Goal: Transaction & Acquisition: Subscribe to service/newsletter

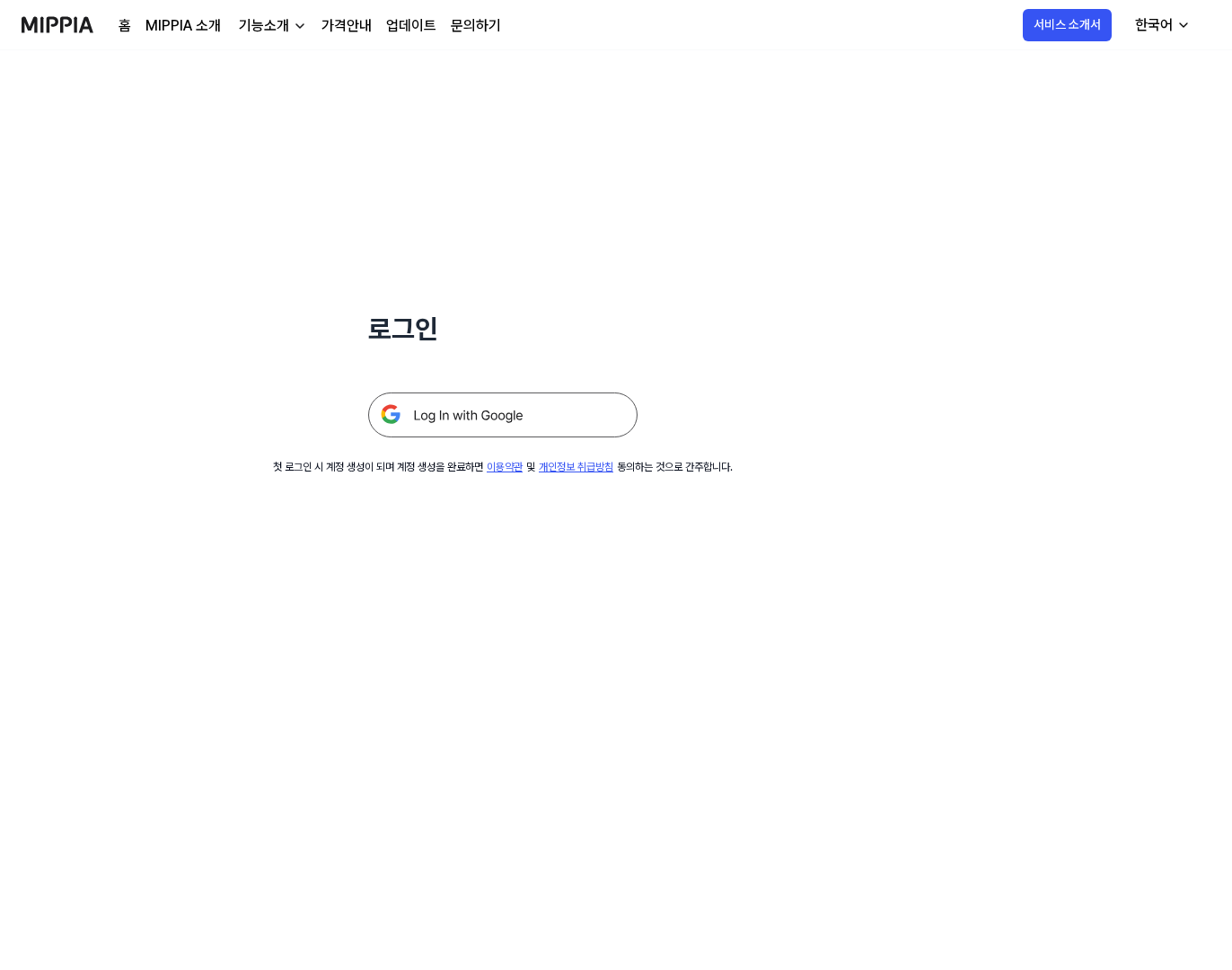
click at [488, 414] on img at bounding box center [503, 414] width 269 height 45
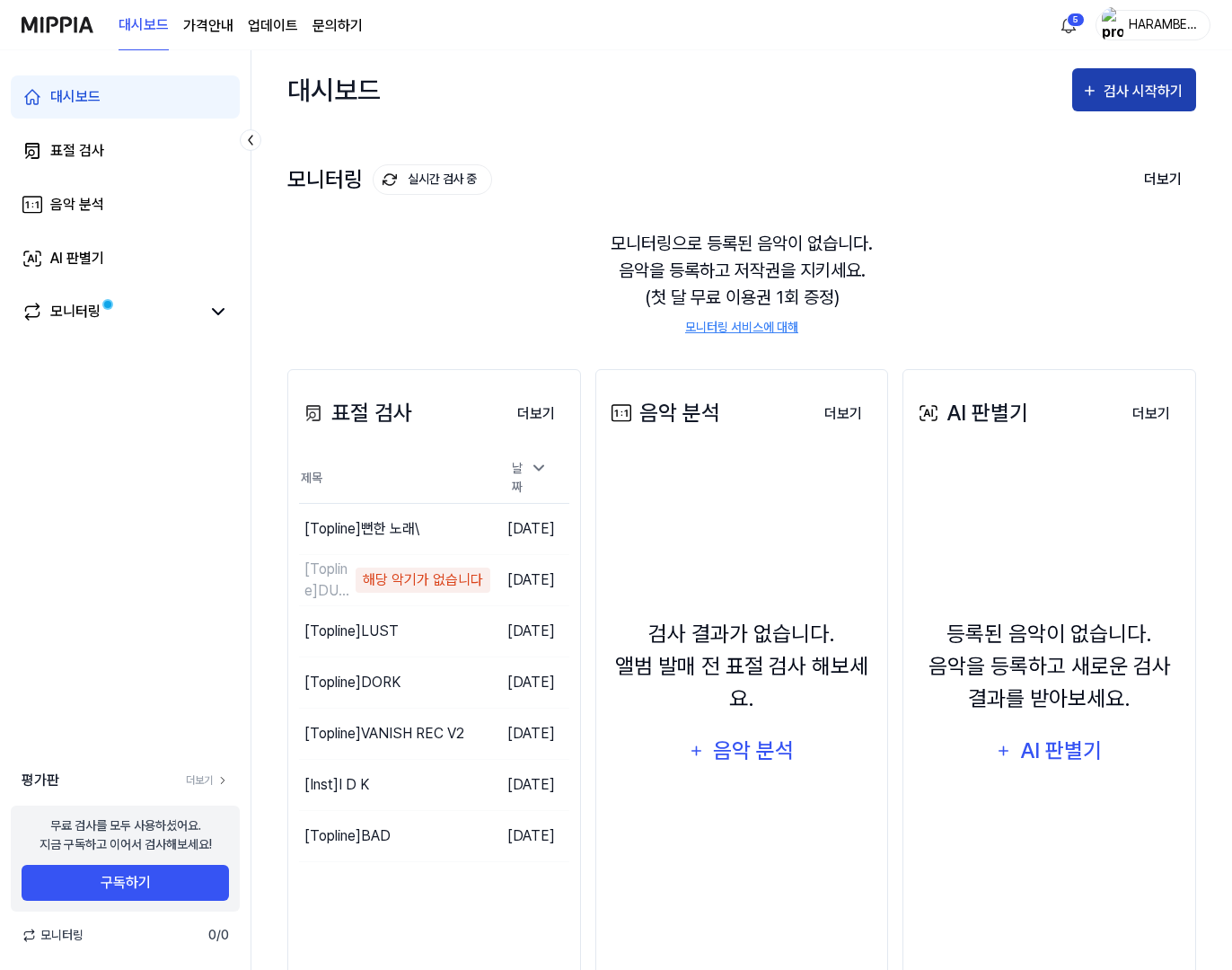
click at [1110, 93] on div "검사 시작하기" at bounding box center [1145, 91] width 83 height 23
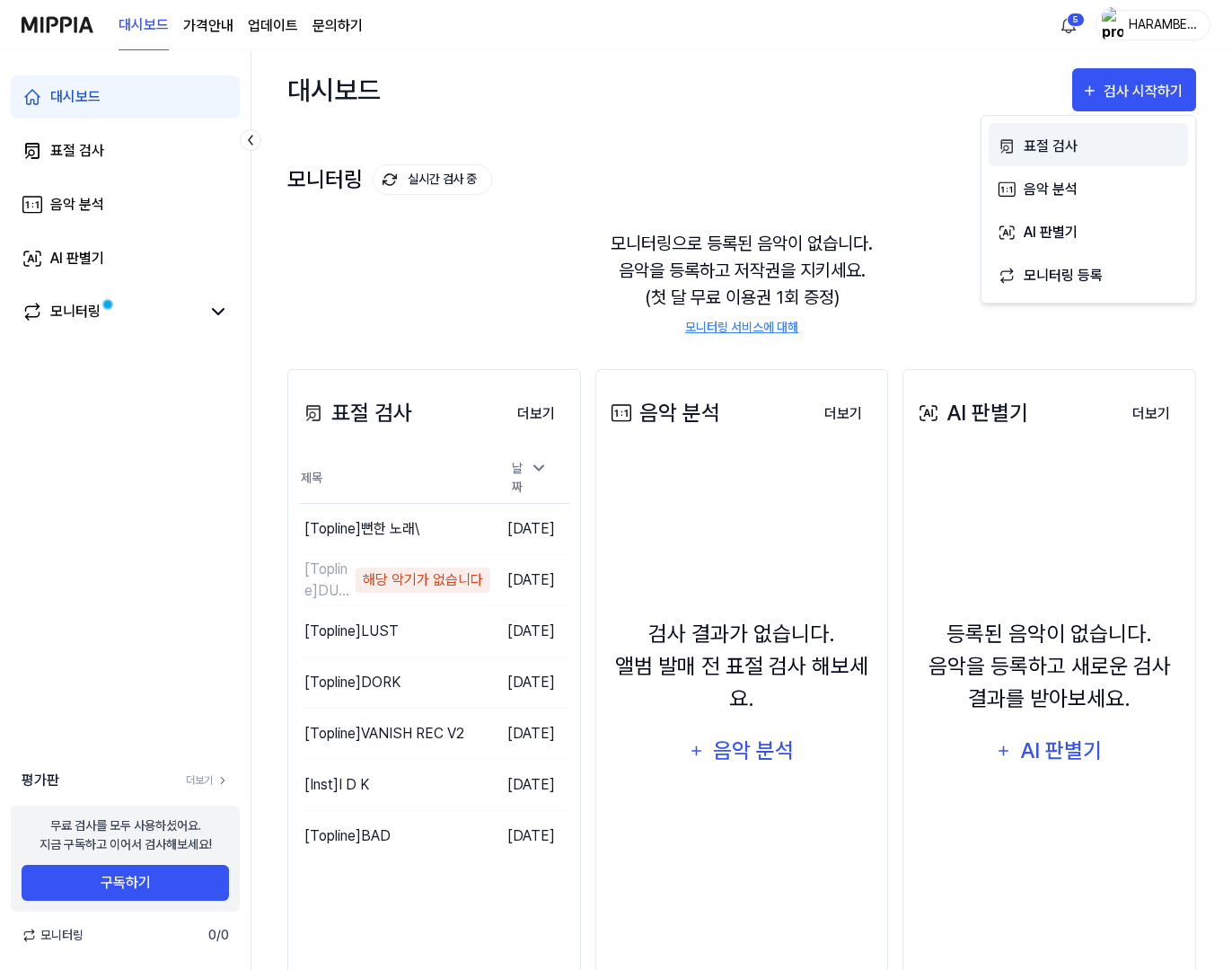
click at [1087, 147] on div "표절 검사" at bounding box center [1102, 146] width 157 height 23
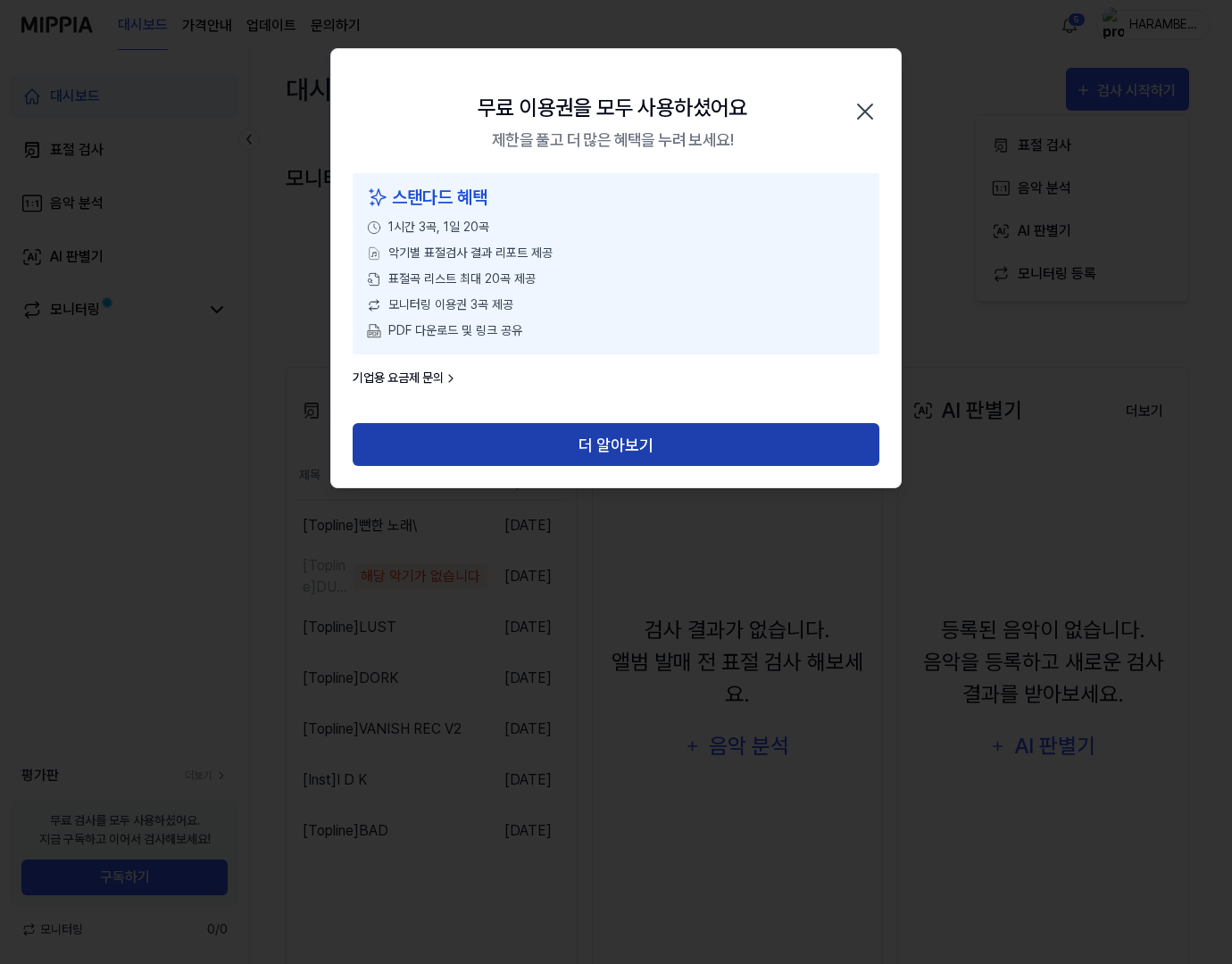
click at [557, 448] on button "더 알아보기" at bounding box center [616, 444] width 526 height 43
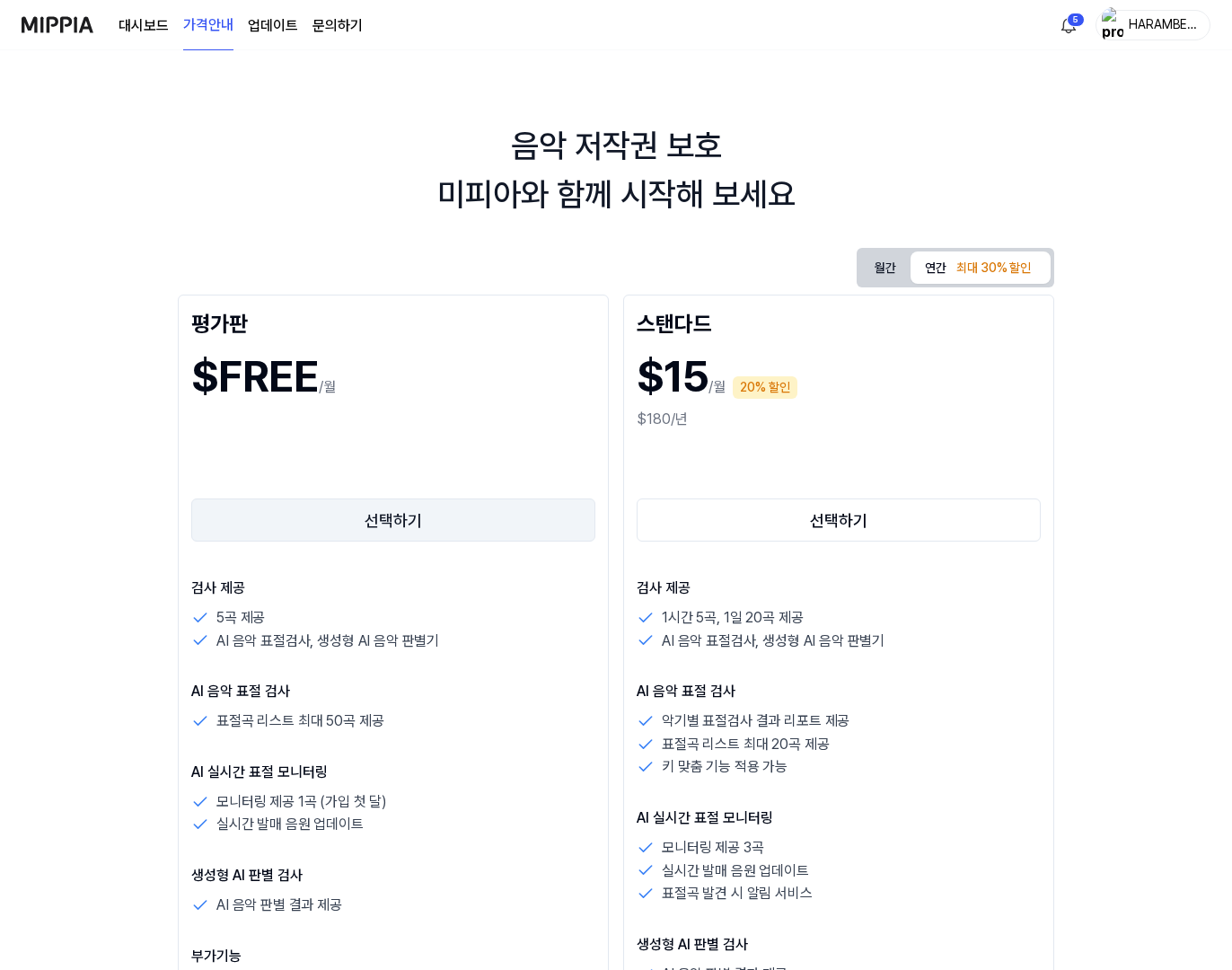
click at [452, 527] on button "선택하기" at bounding box center [393, 519] width 404 height 43
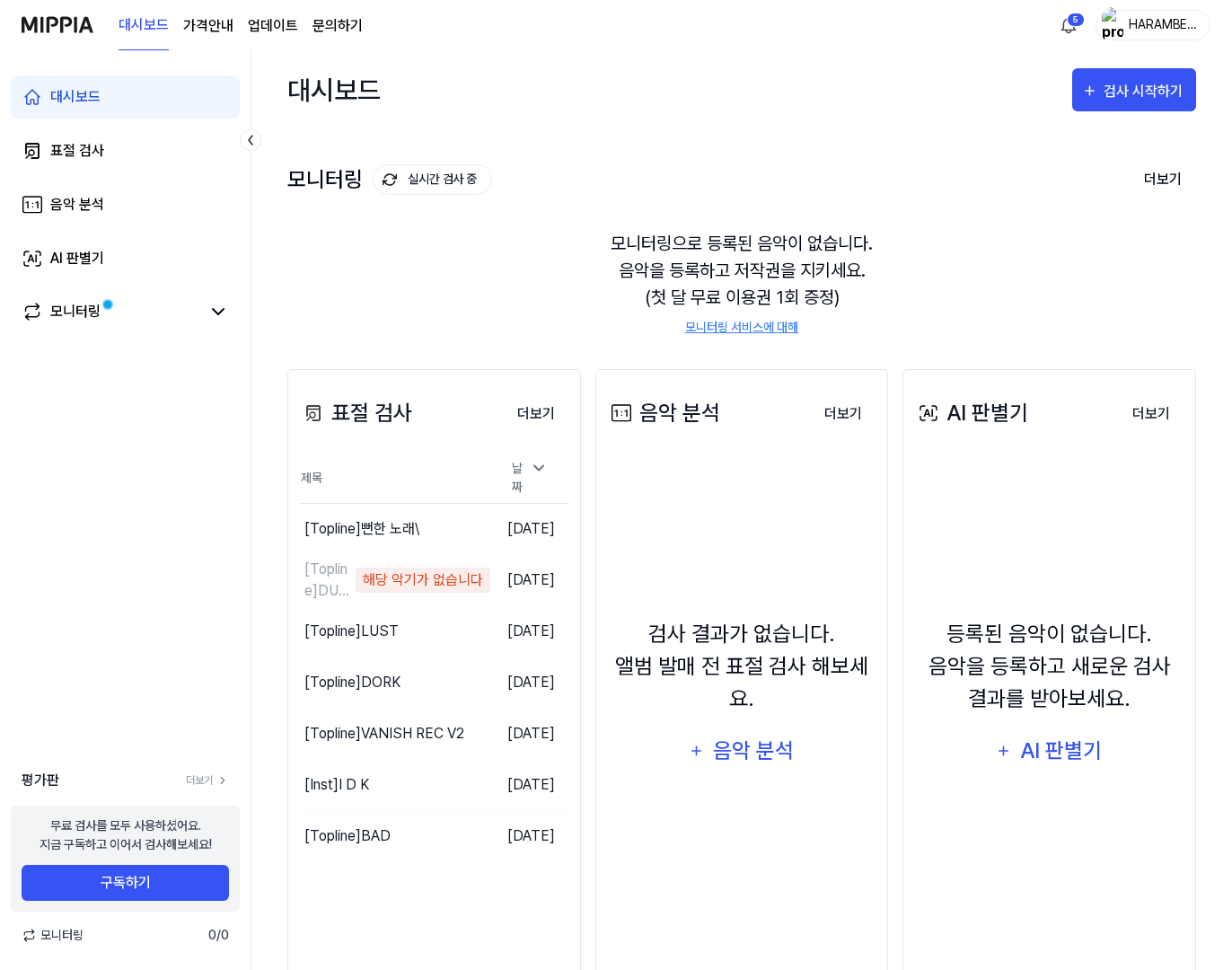
click at [1158, 28] on div "HARAMBE SEASON" at bounding box center [1163, 25] width 70 height 20
click at [1063, 157] on button "로그아웃" at bounding box center [1095, 164] width 206 height 19
